Goal: Navigation & Orientation: Find specific page/section

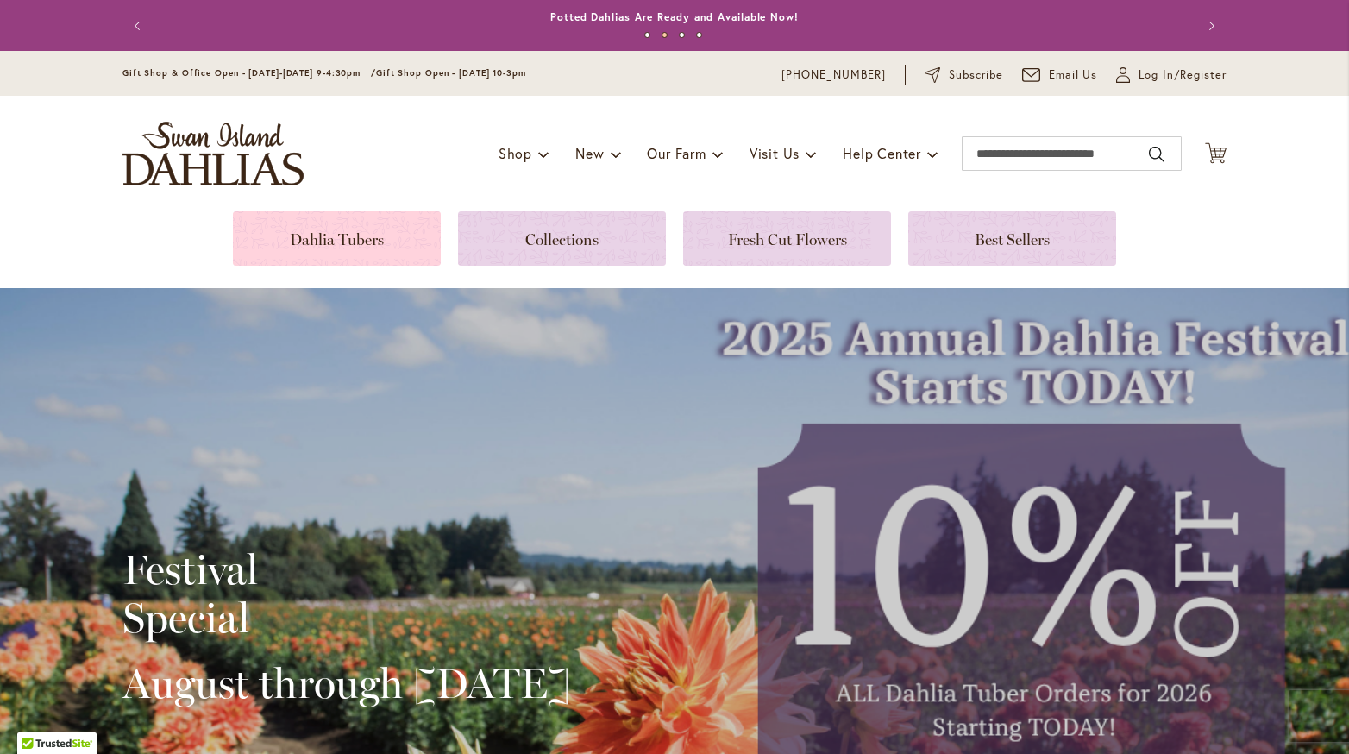
click at [343, 255] on link at bounding box center [337, 238] width 208 height 54
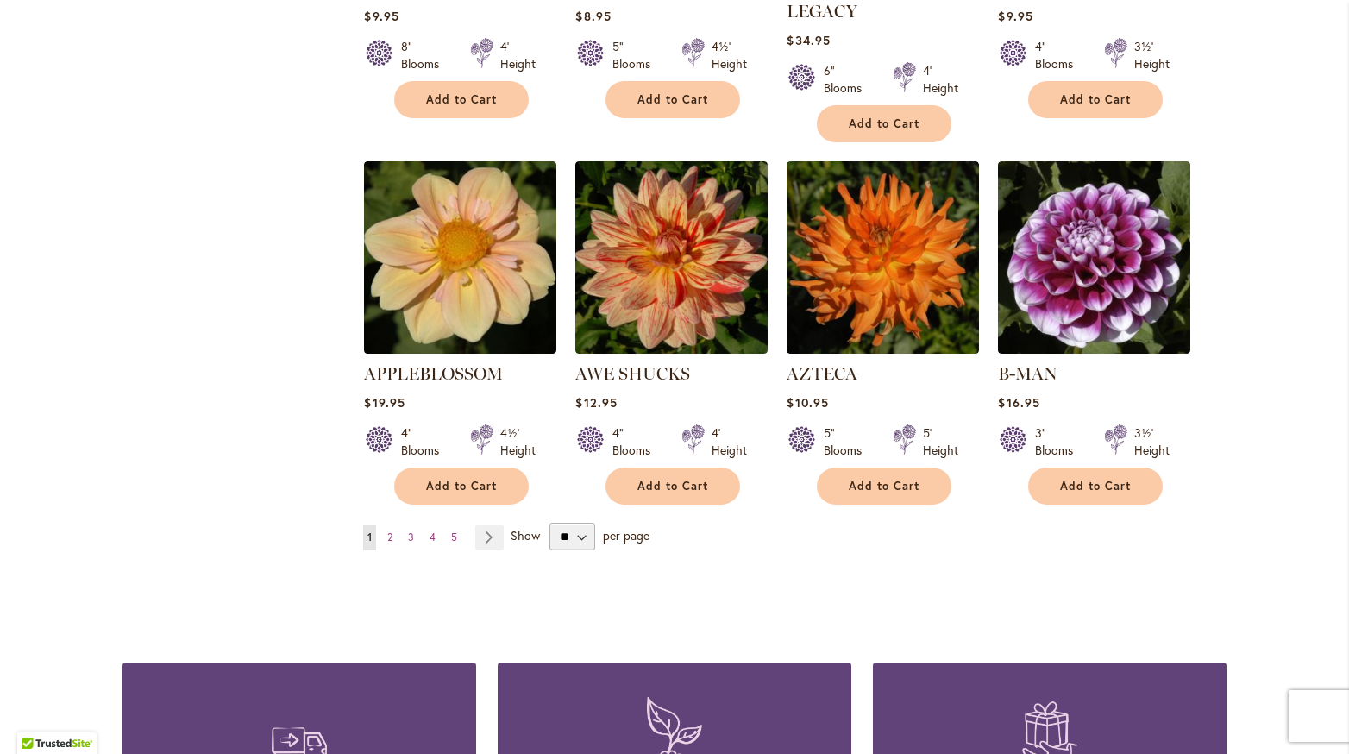
scroll to position [1379, 0]
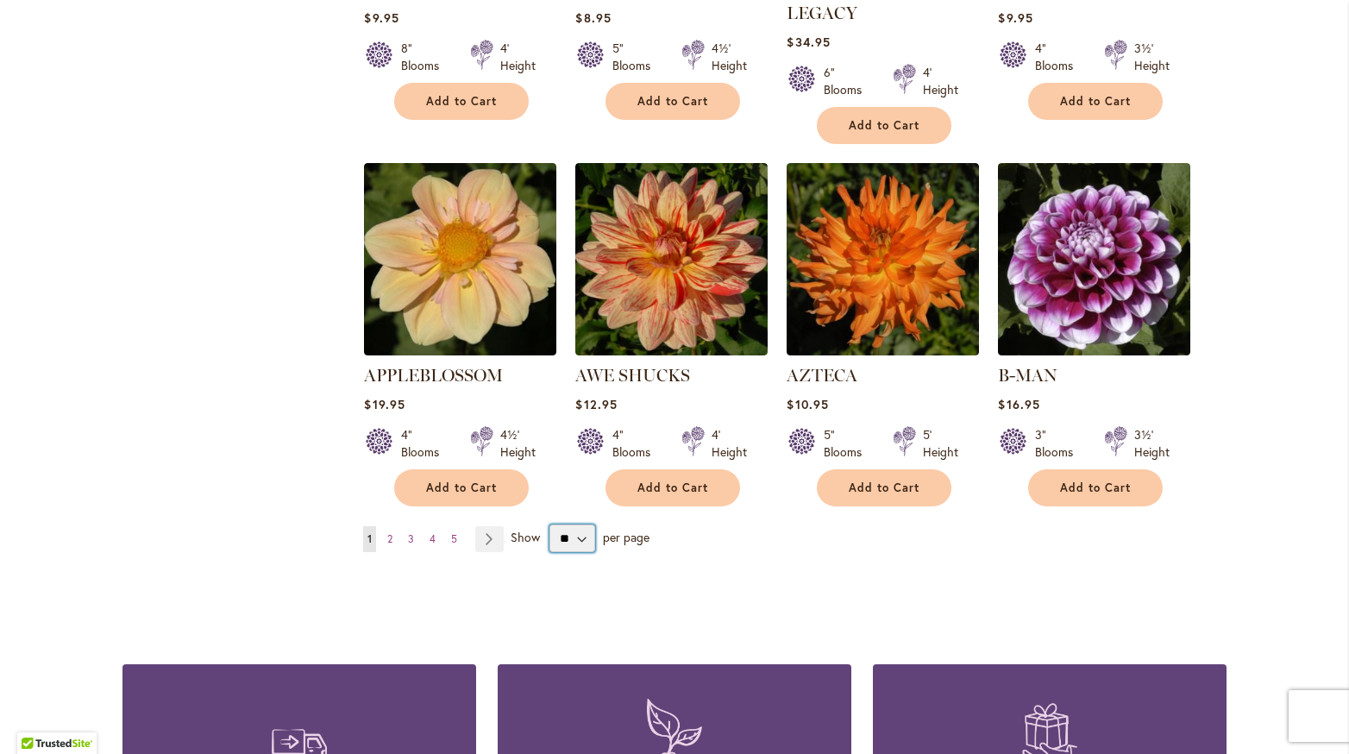
click at [563, 525] on select "** ** ** **" at bounding box center [572, 539] width 45 height 28
select select "**"
click at [550, 525] on select "** ** ** **" at bounding box center [572, 539] width 45 height 28
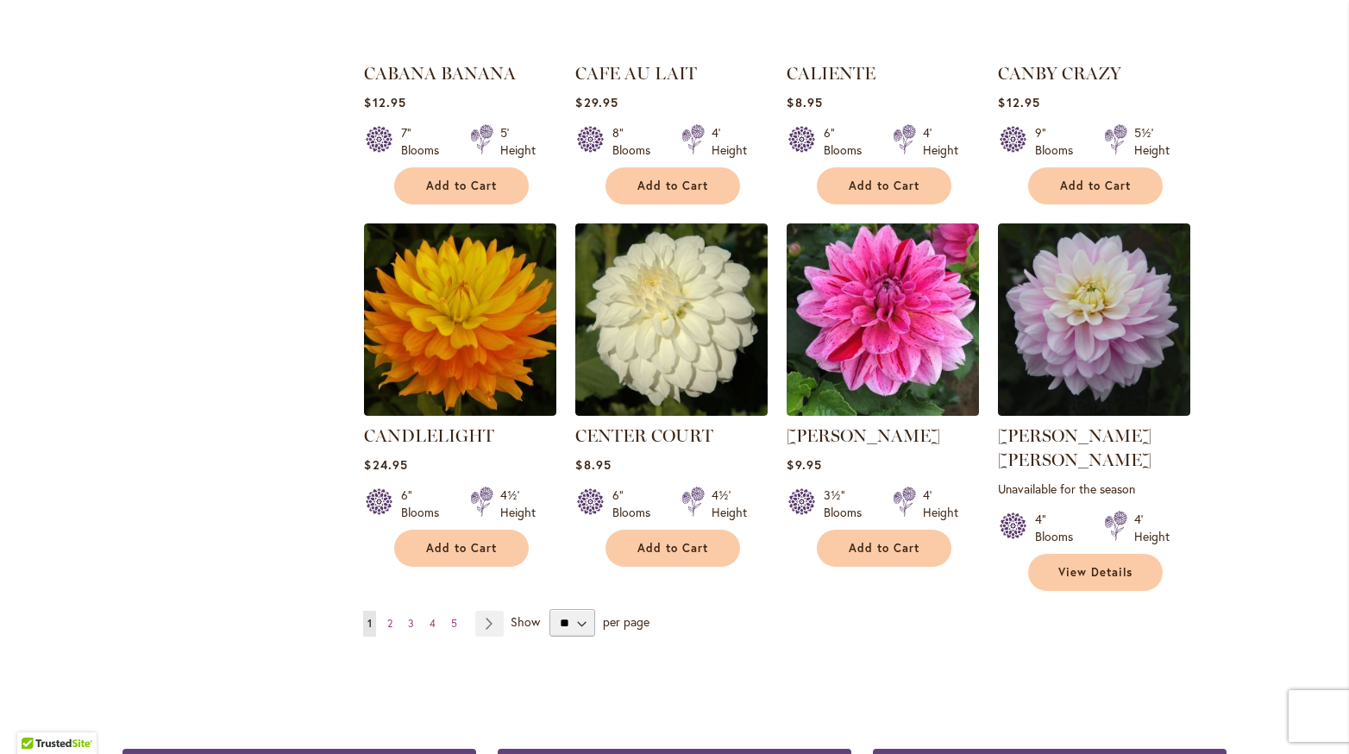
scroll to position [5758, 0]
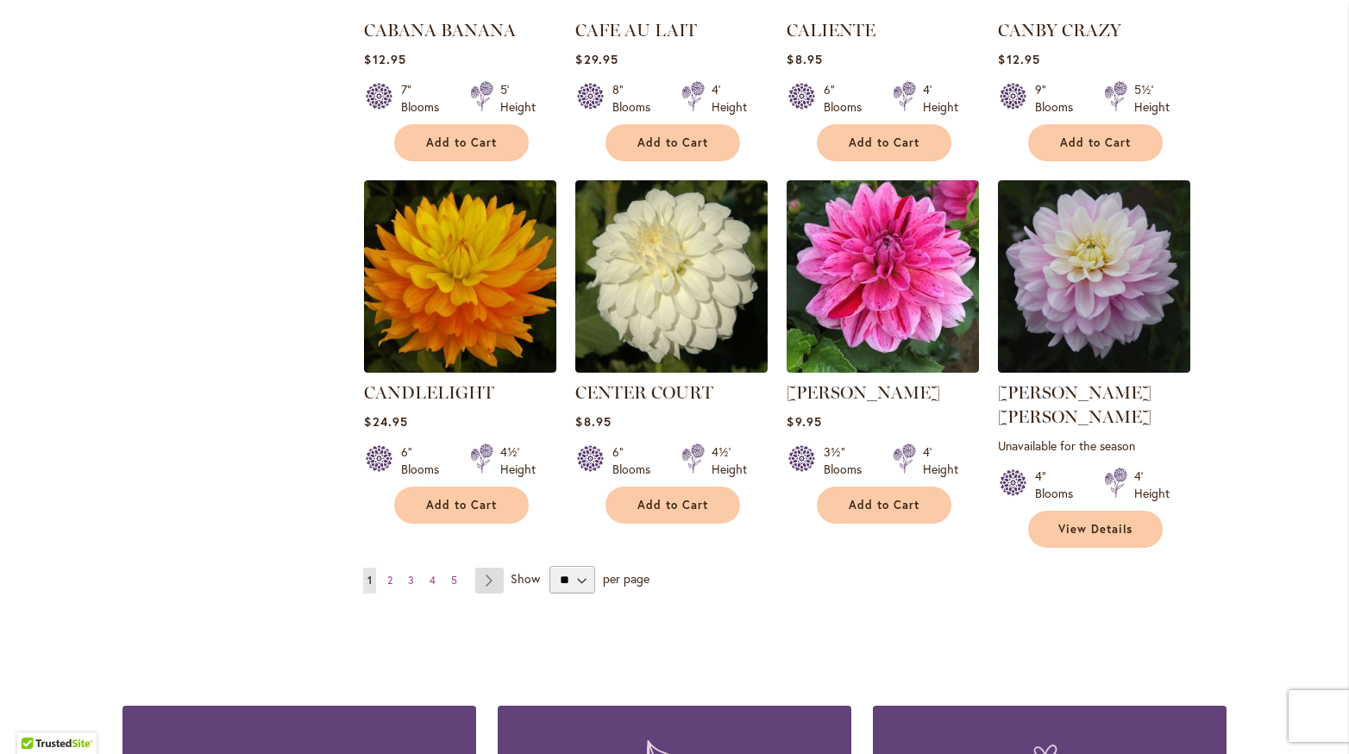
click at [480, 568] on link "Page Next" at bounding box center [489, 581] width 28 height 26
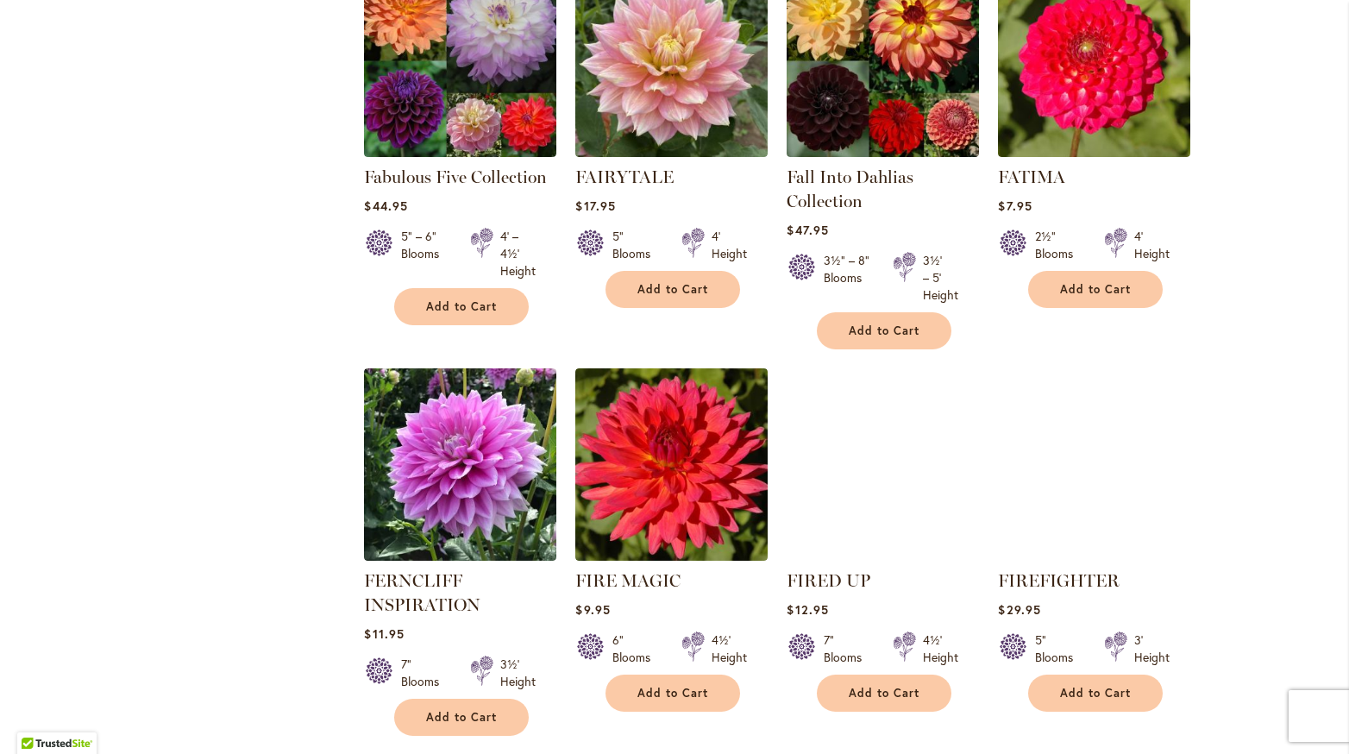
scroll to position [5728, 0]
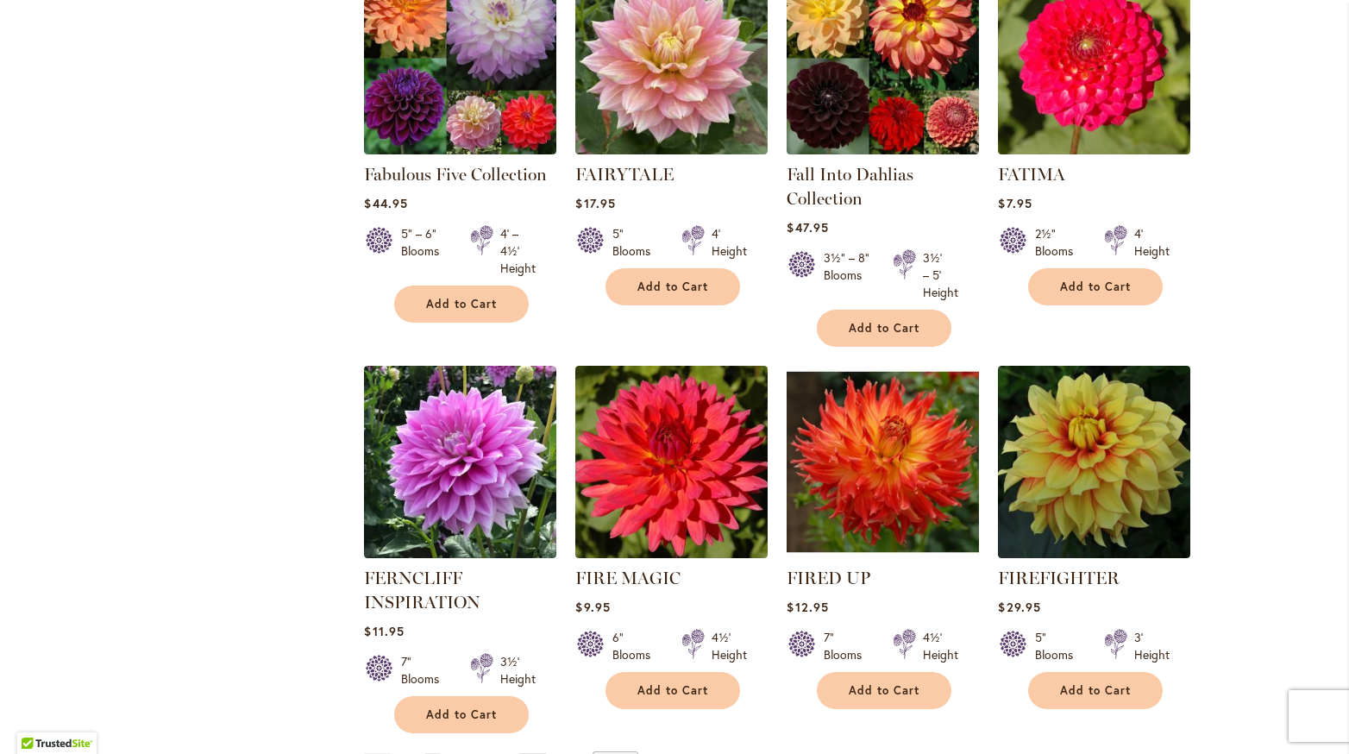
click at [519, 753] on link "Page Next" at bounding box center [533, 766] width 28 height 26
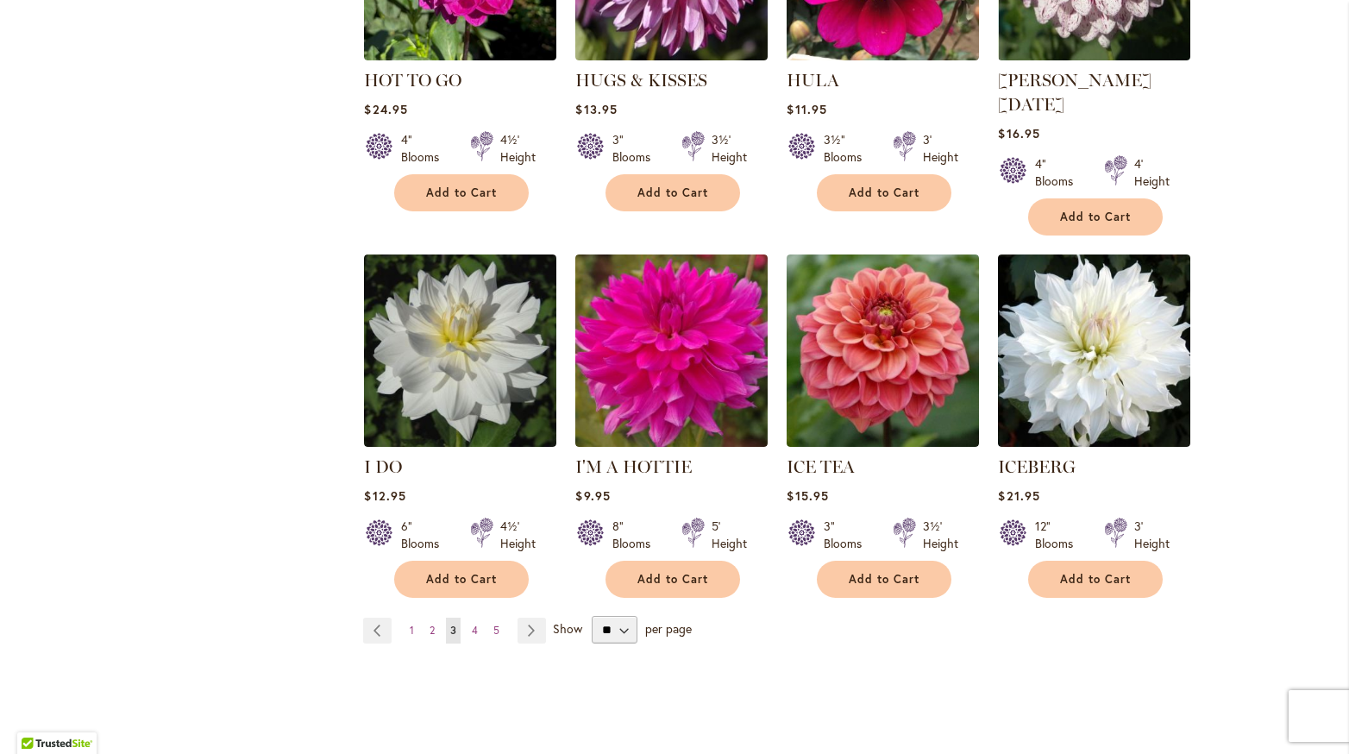
scroll to position [5856, 0]
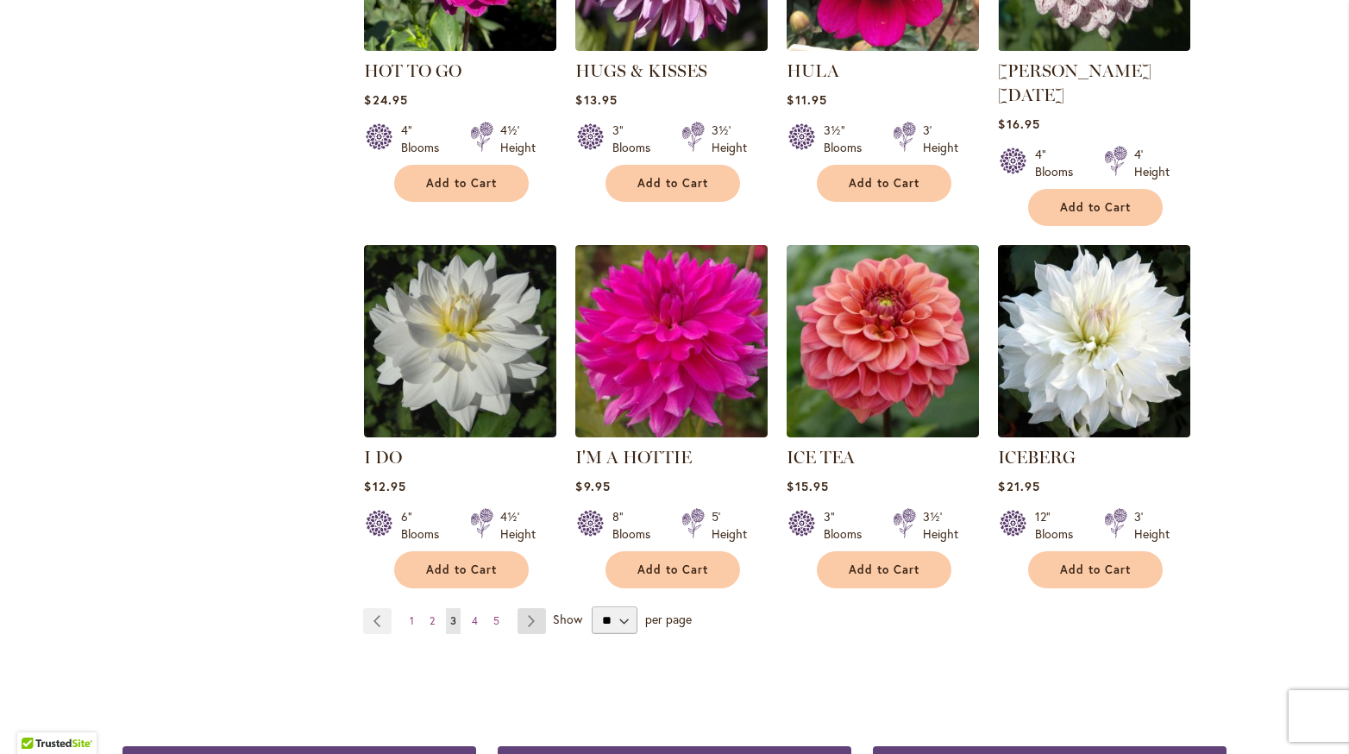
click at [526, 608] on link "Page Next" at bounding box center [532, 621] width 28 height 26
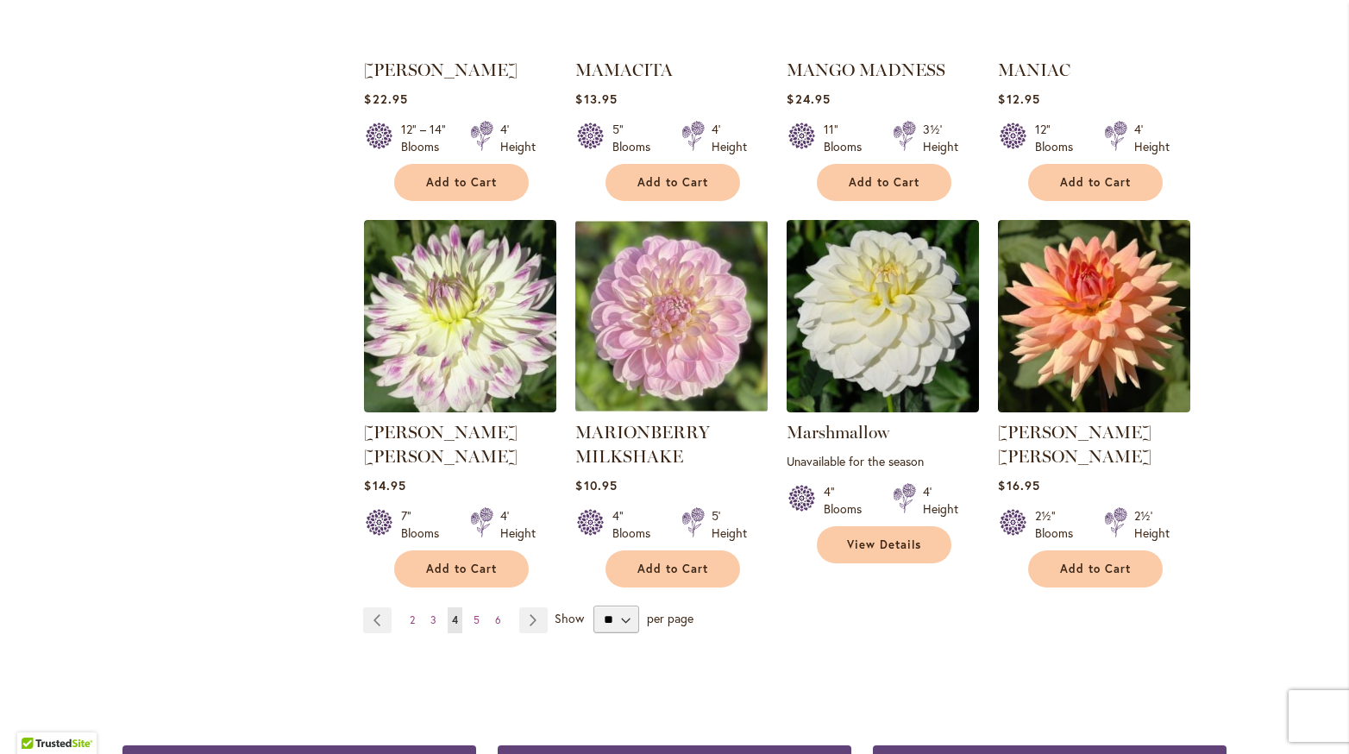
scroll to position [5828, 0]
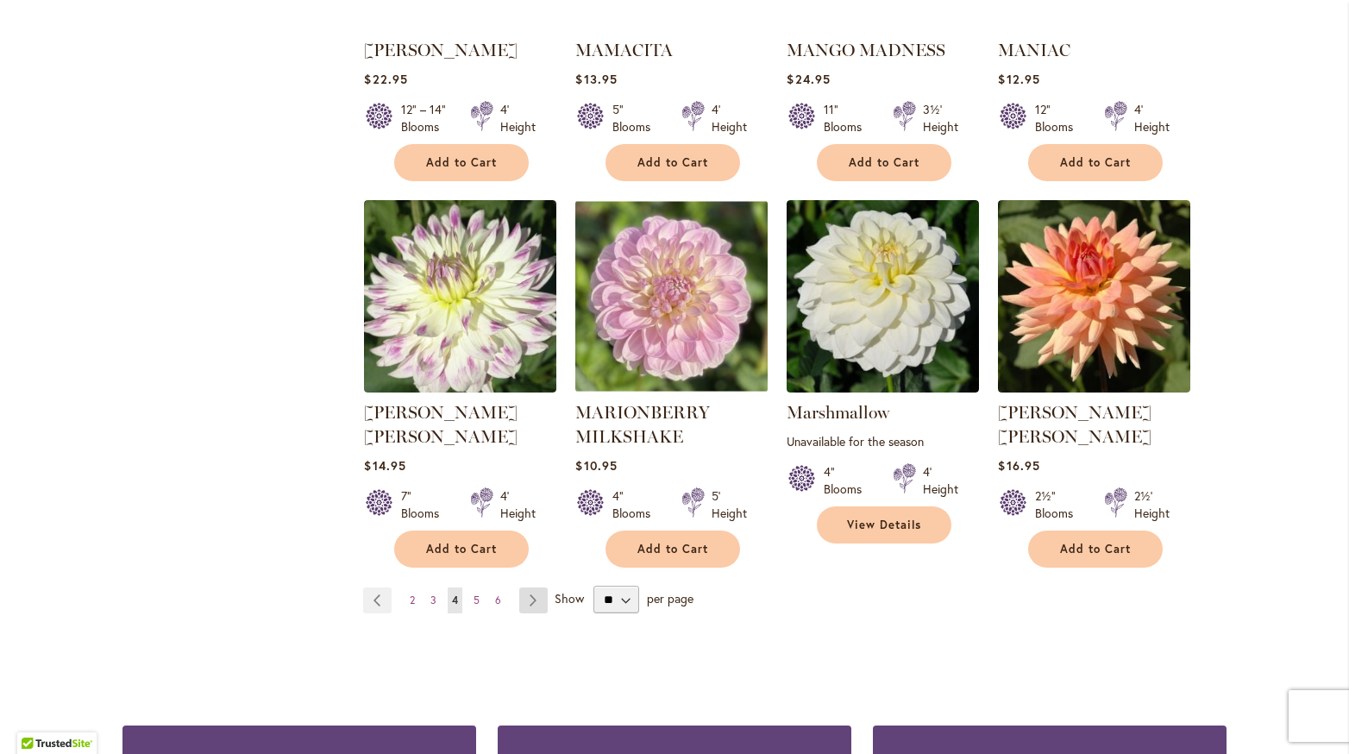
click at [534, 588] on link "Page Next" at bounding box center [533, 601] width 28 height 26
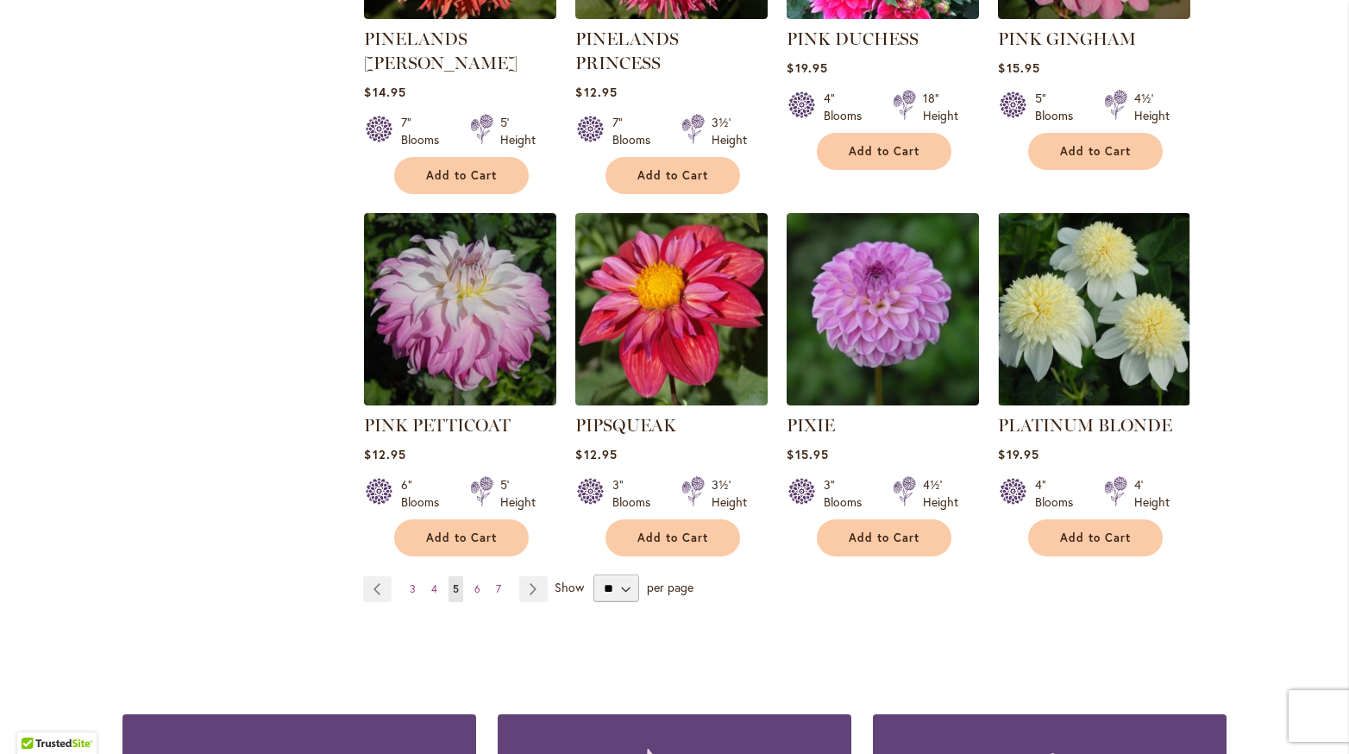
scroll to position [5832, 0]
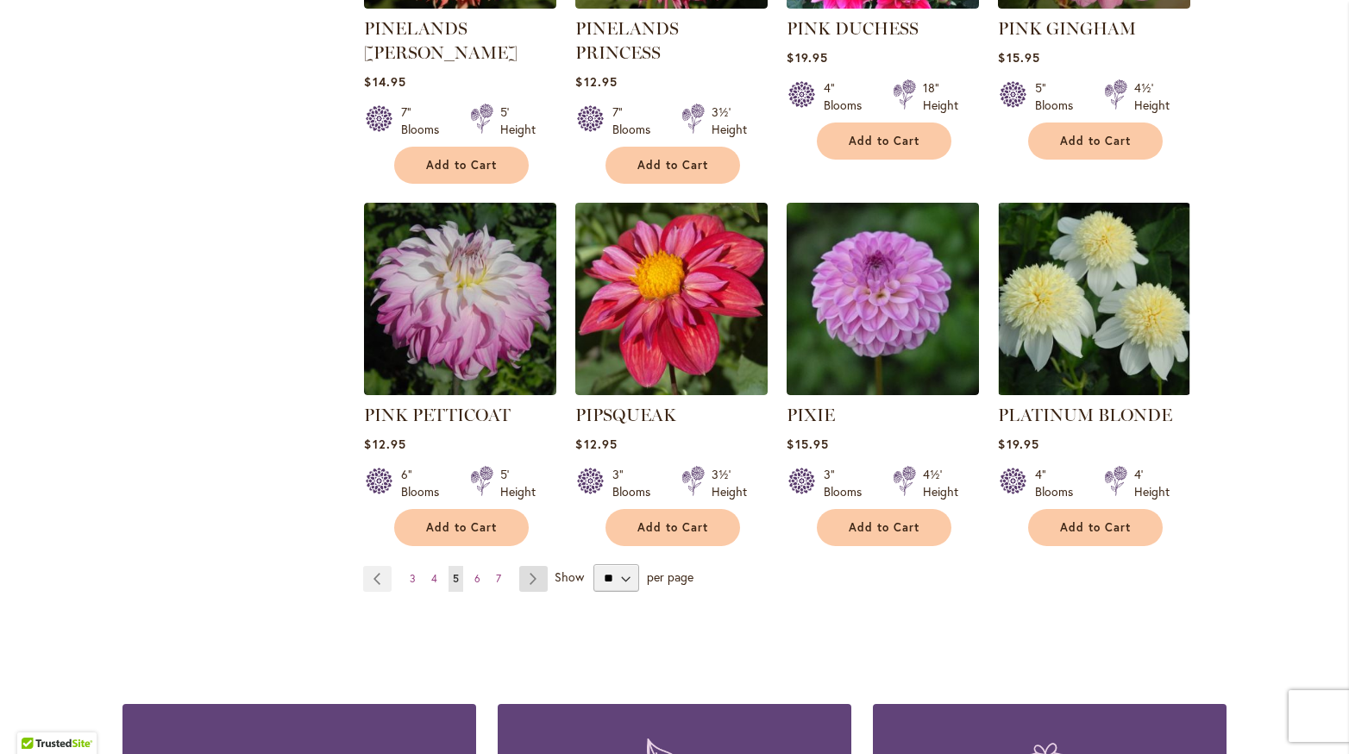
click at [529, 566] on link "Page Next" at bounding box center [533, 579] width 28 height 26
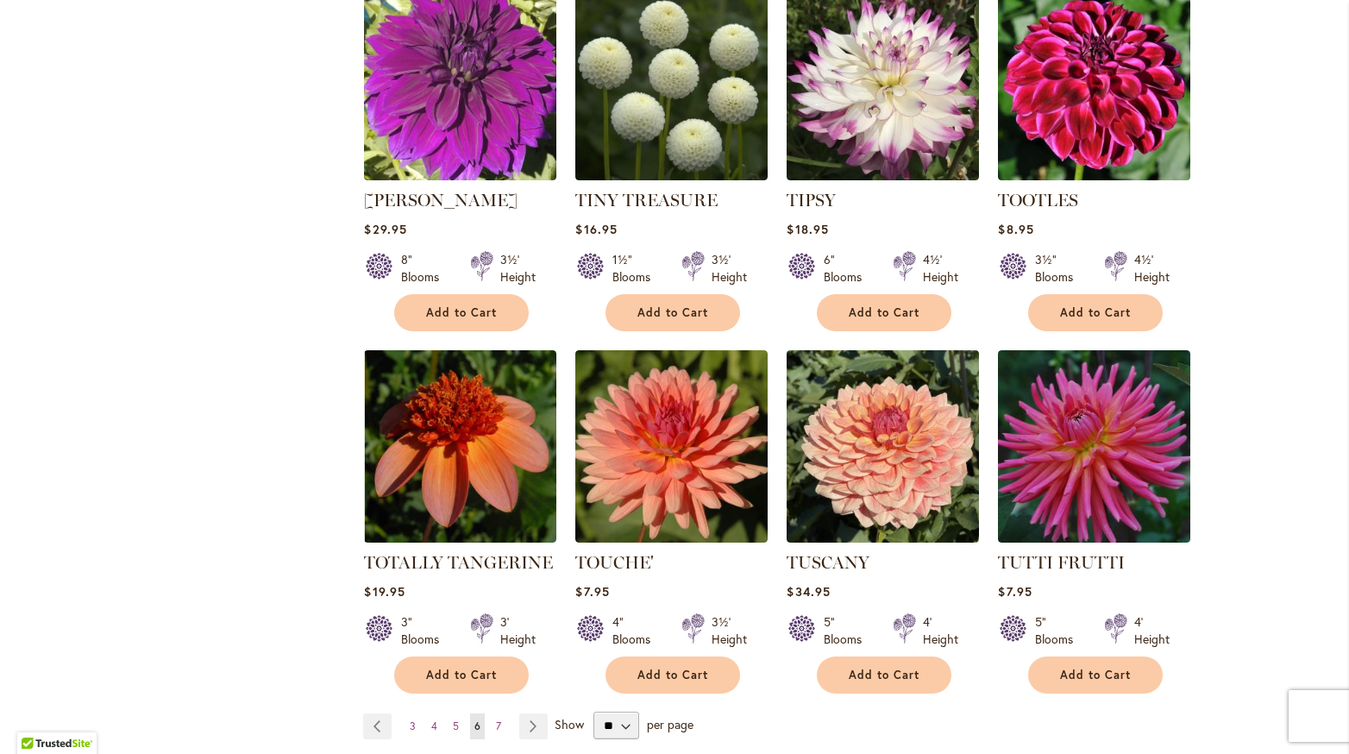
scroll to position [5660, 0]
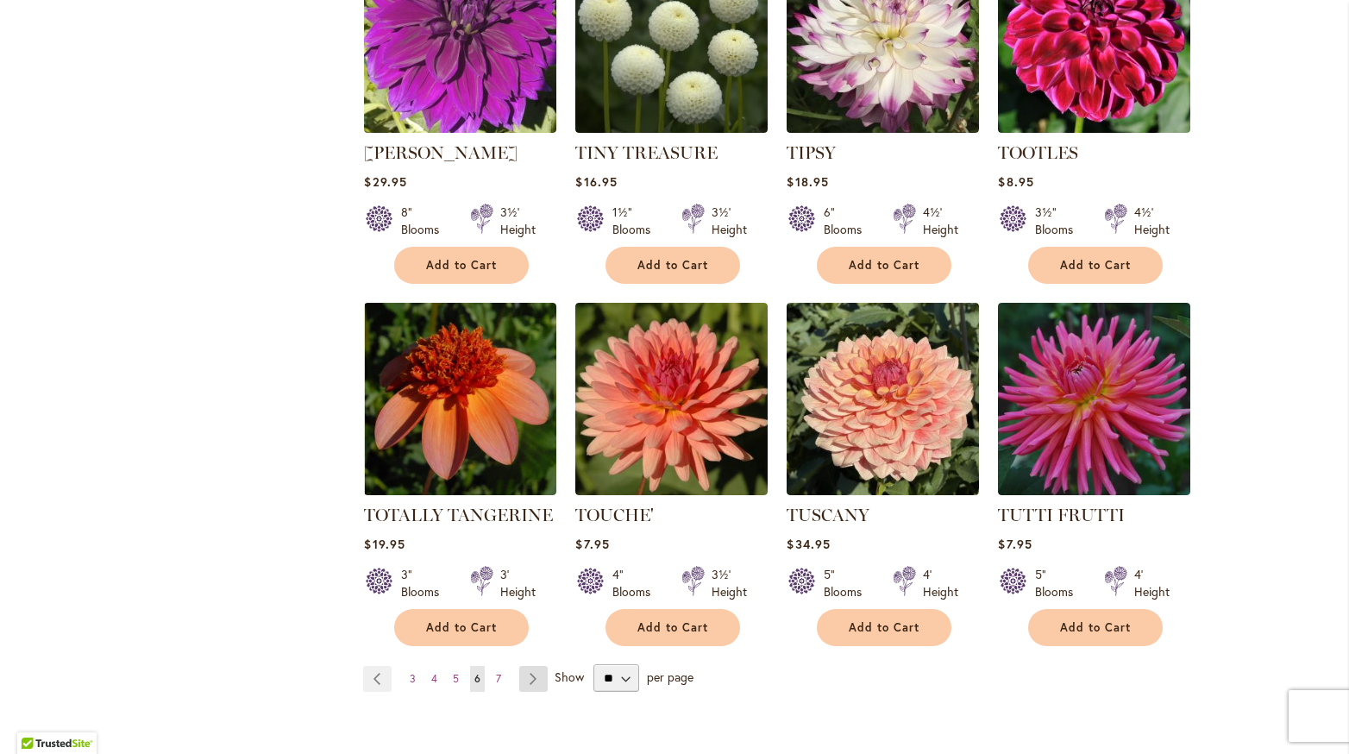
click at [530, 666] on link "Page Next" at bounding box center [533, 679] width 28 height 26
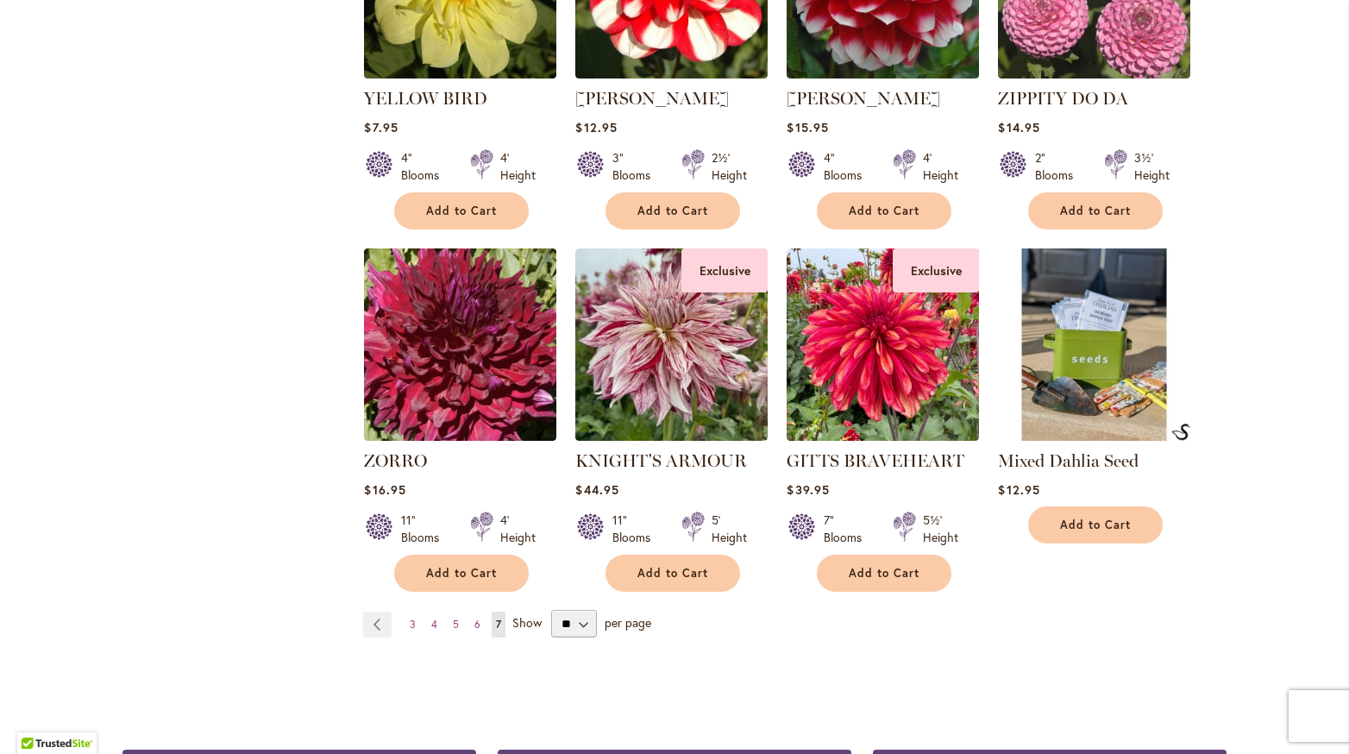
scroll to position [2381, 0]
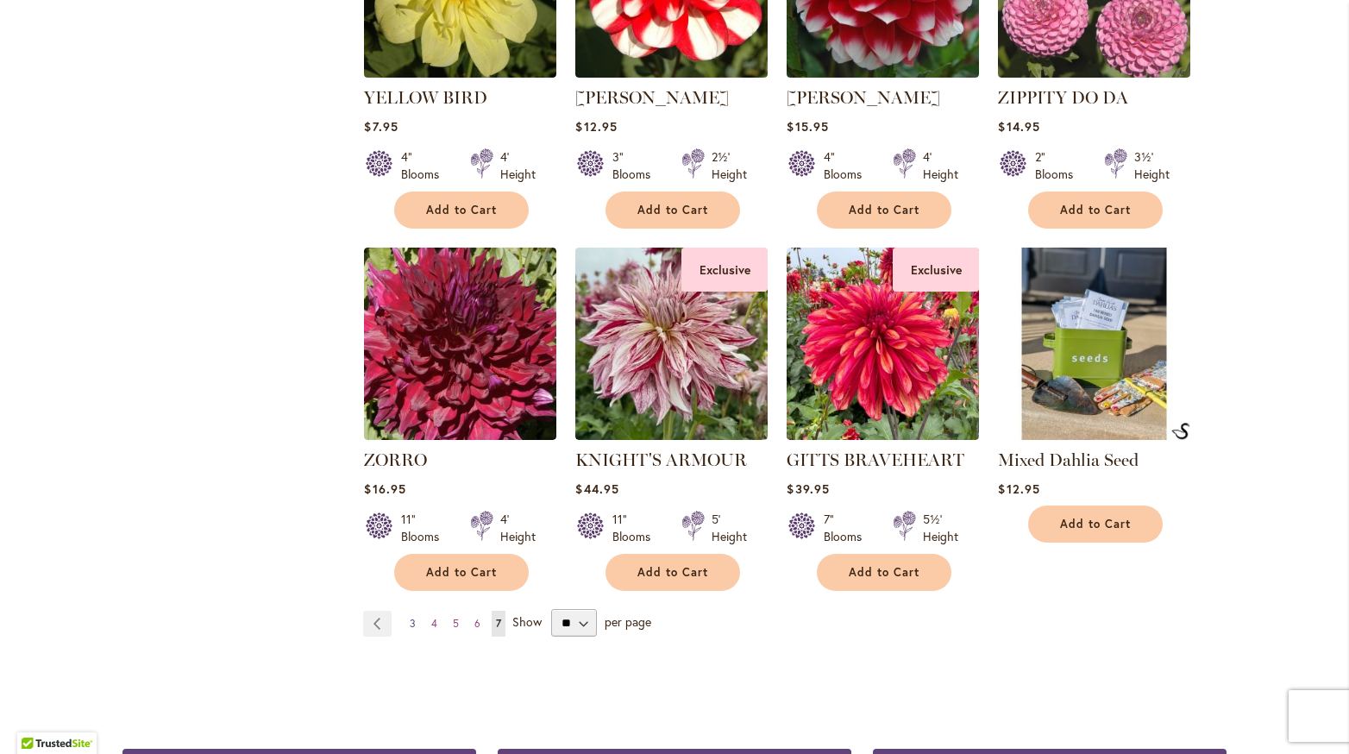
click at [405, 611] on link "Page 3" at bounding box center [412, 624] width 15 height 26
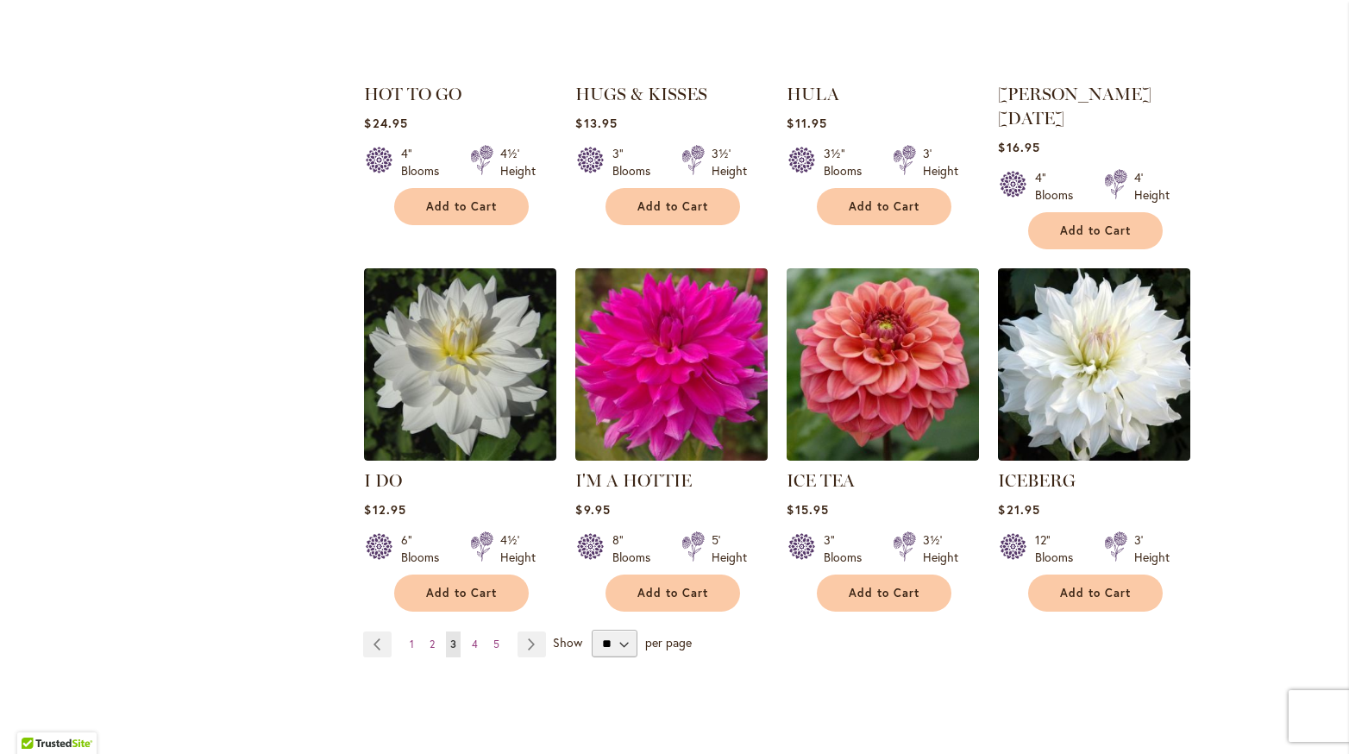
scroll to position [5892, 0]
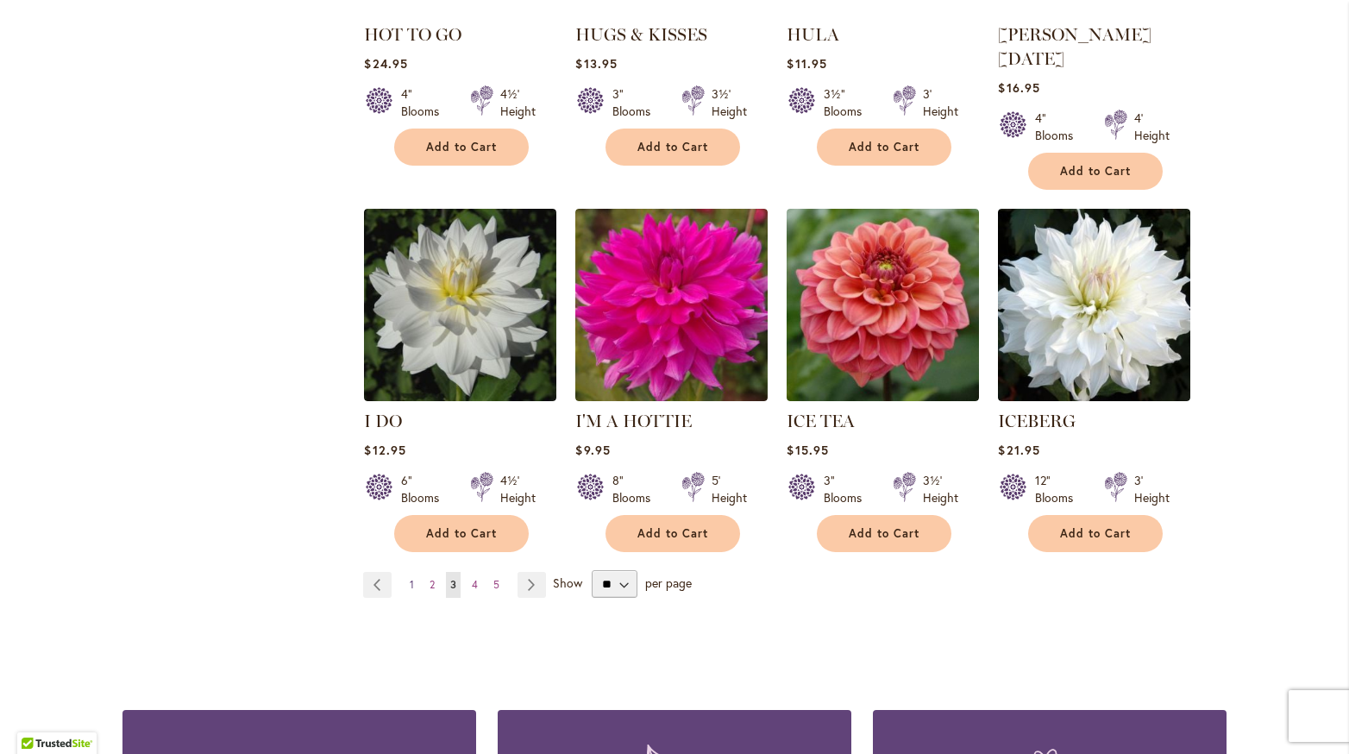
click at [409, 572] on link "Page 1" at bounding box center [411, 585] width 13 height 26
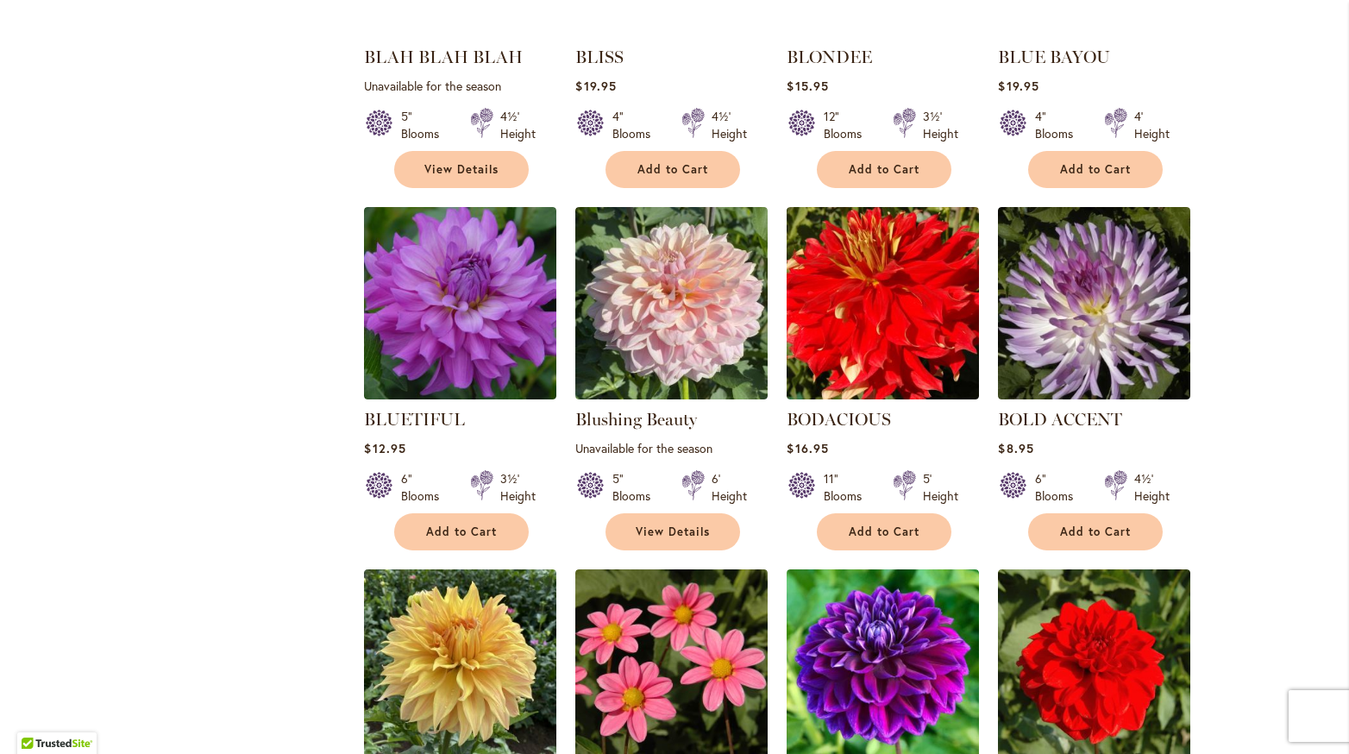
scroll to position [3838, 0]
